Goal: Find specific page/section: Find specific page/section

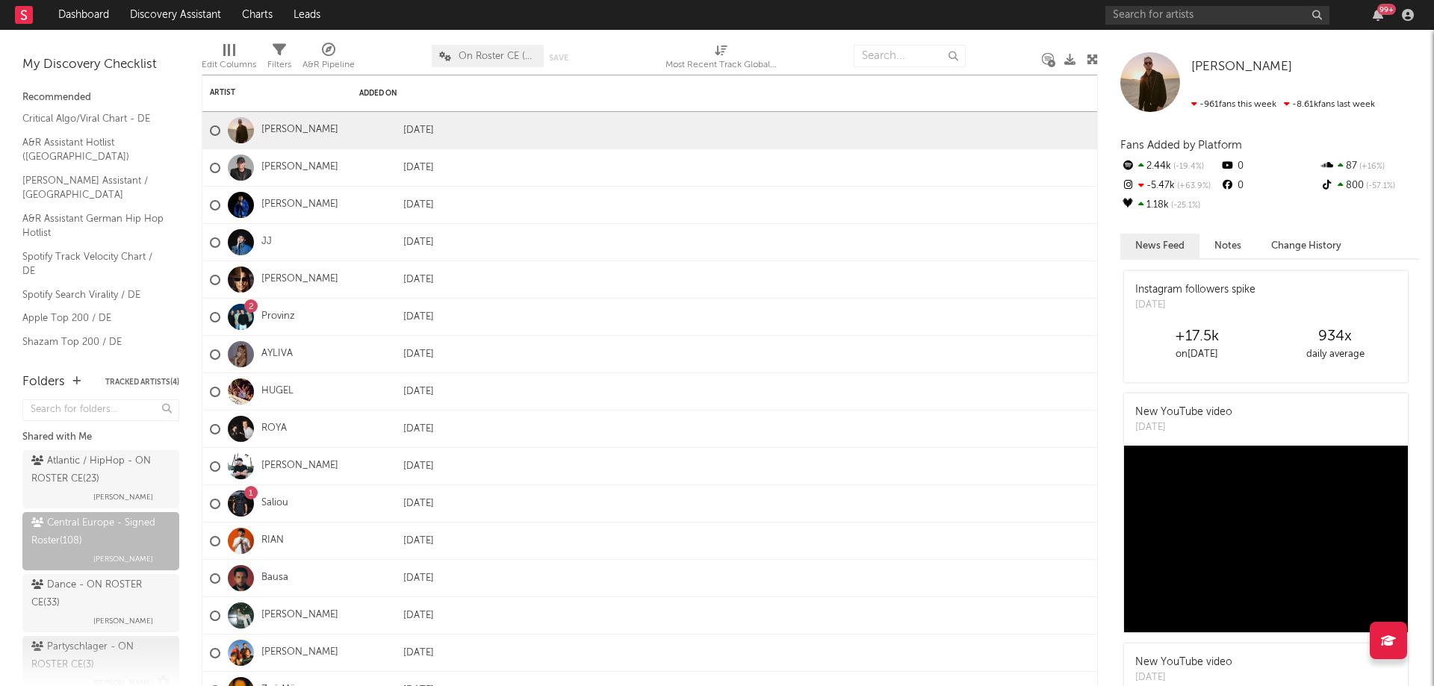
scroll to position [75, 0]
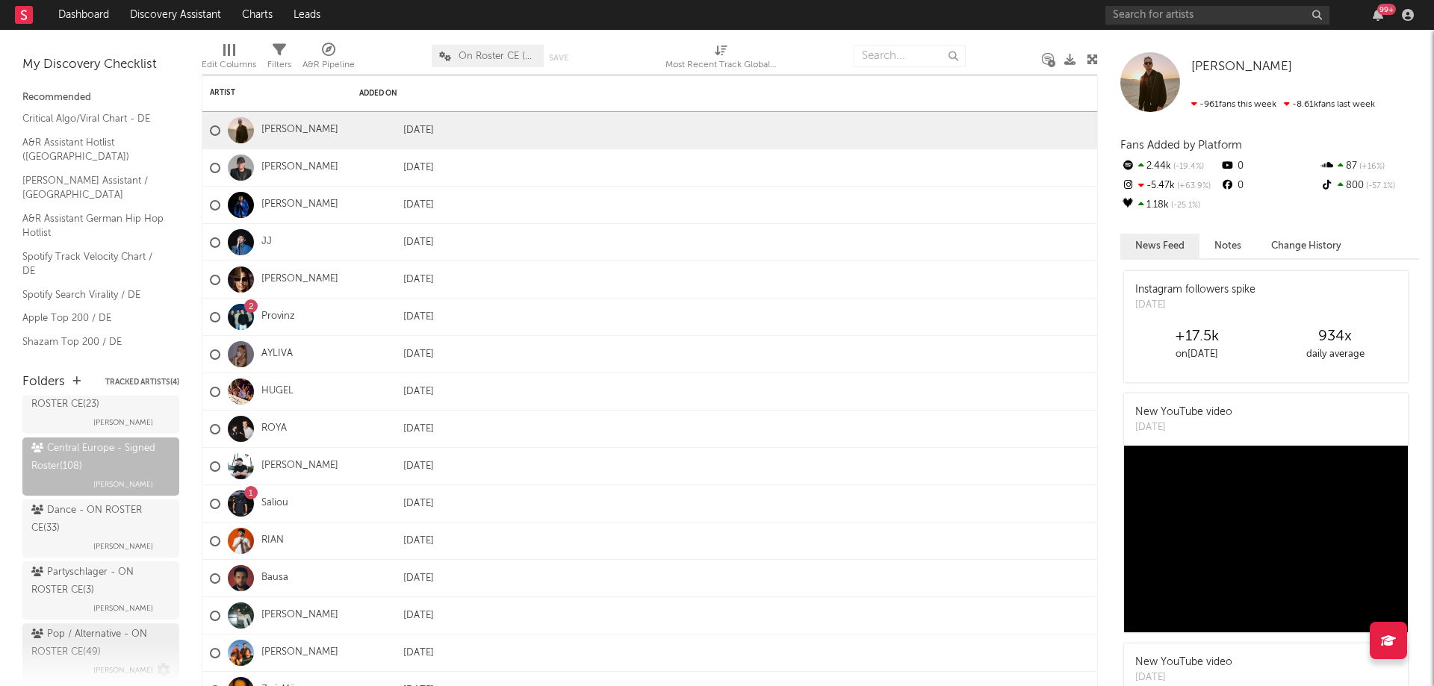
click at [78, 658] on div "Pop / Alternative - ON ROSTER CE ( 49 )" at bounding box center [98, 644] width 135 height 36
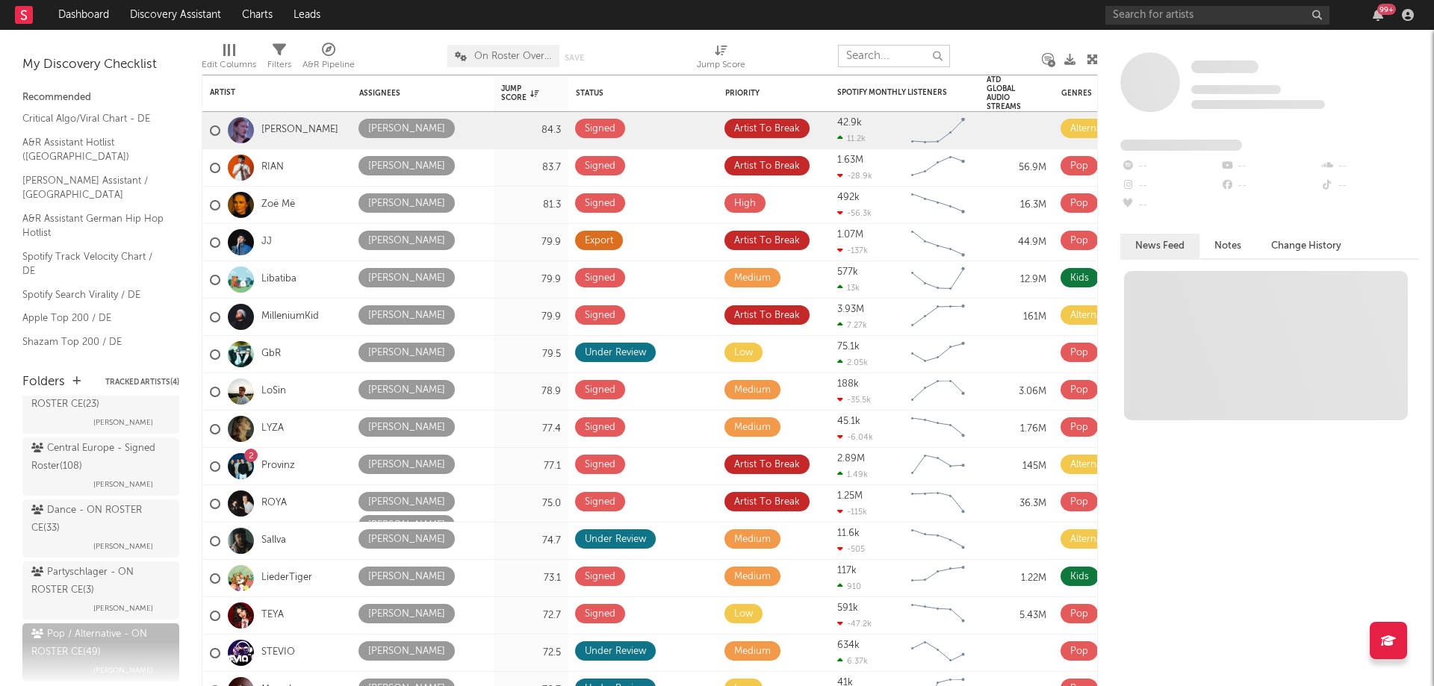
click at [894, 56] on input "text" at bounding box center [894, 56] width 112 height 22
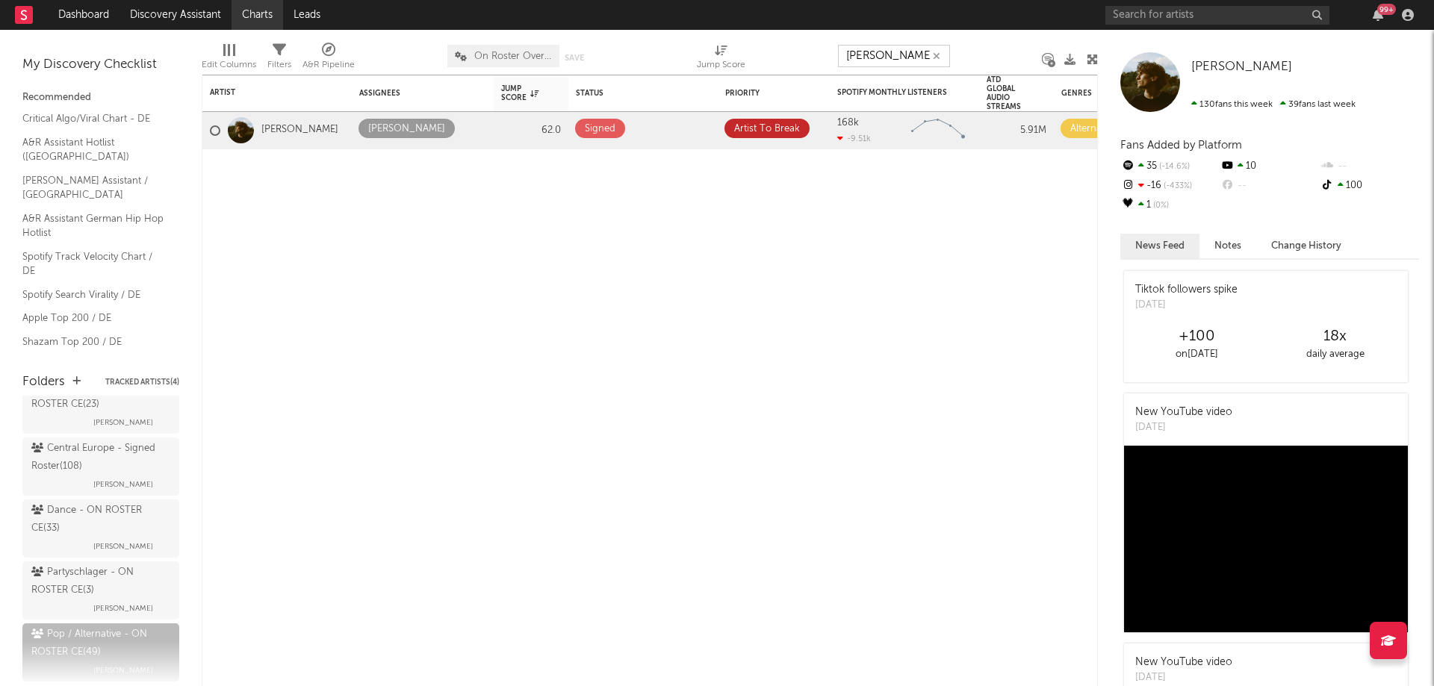
type input "tobias"
